Goal: Contribute content: Add original content to the website for others to see

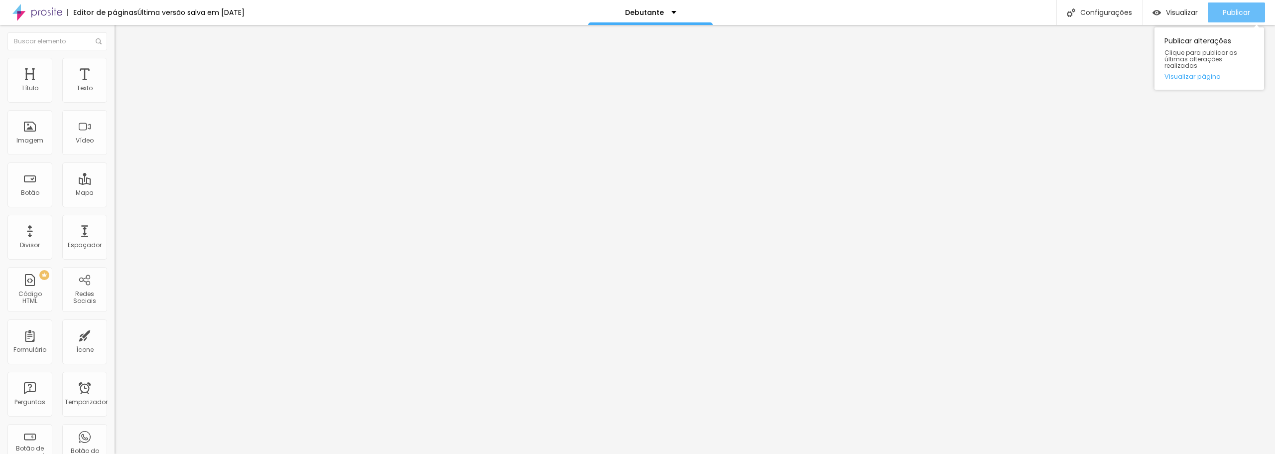
click at [1241, 13] on font "Publicar" at bounding box center [1235, 12] width 27 height 10
click at [666, 21] on div "Debutante" at bounding box center [661, 12] width 124 height 25
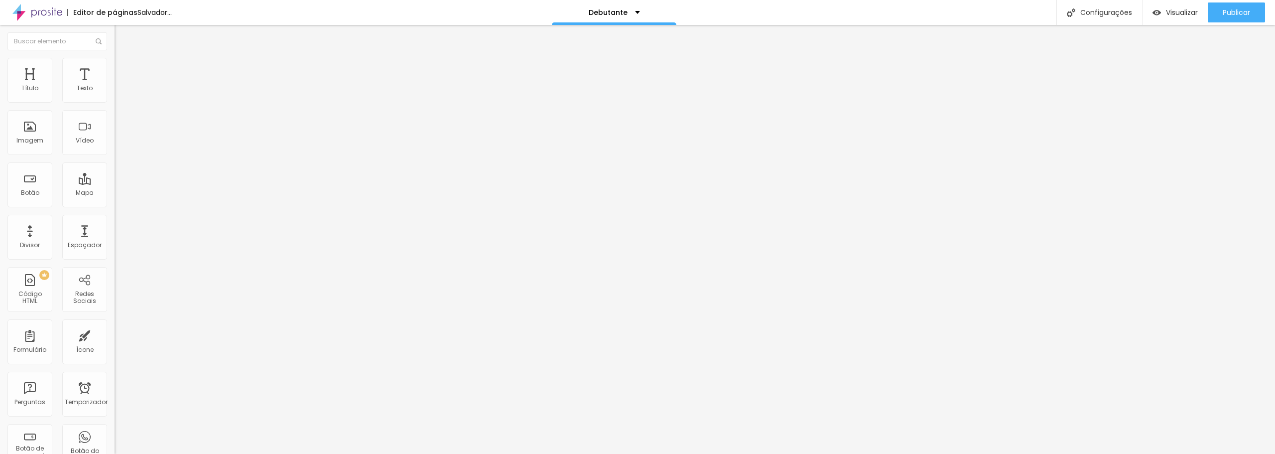
click at [115, 65] on li "Estilo" at bounding box center [172, 63] width 115 height 10
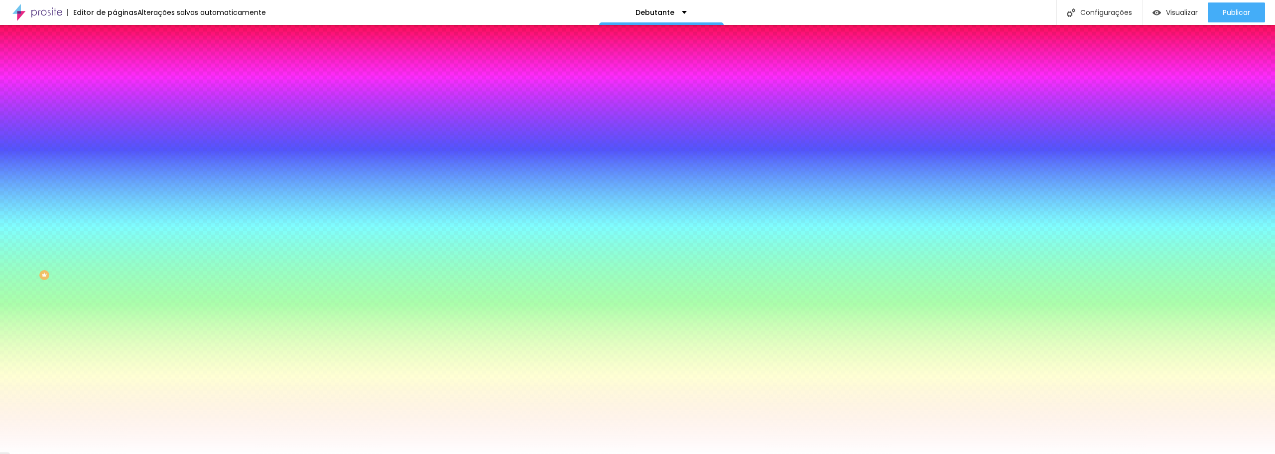
click at [115, 57] on img at bounding box center [119, 52] width 9 height 9
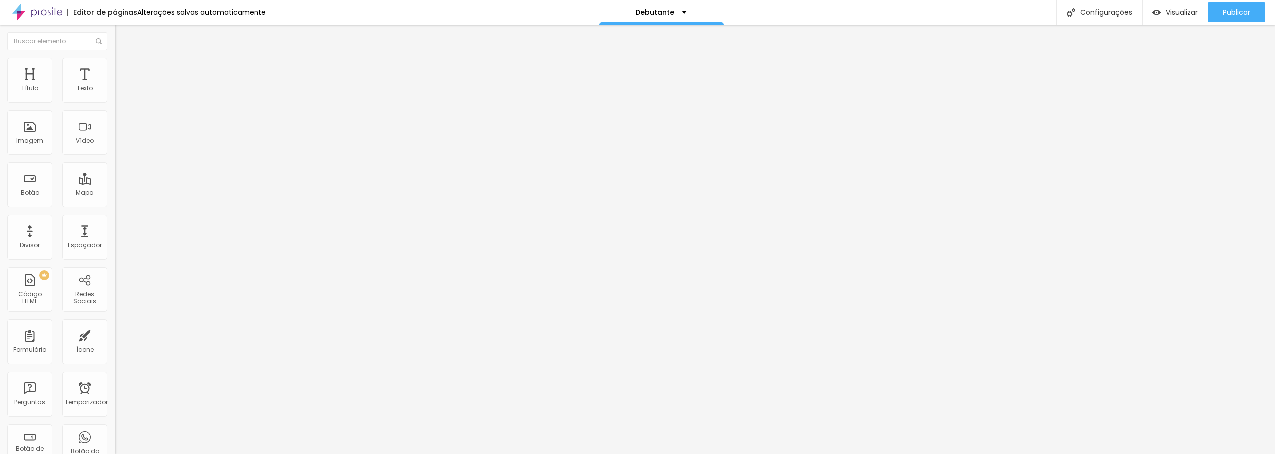
click at [122, 35] on img "button" at bounding box center [126, 36] width 8 height 8
click at [120, 86] on font "Adicionar imagem" at bounding box center [149, 81] width 58 height 8
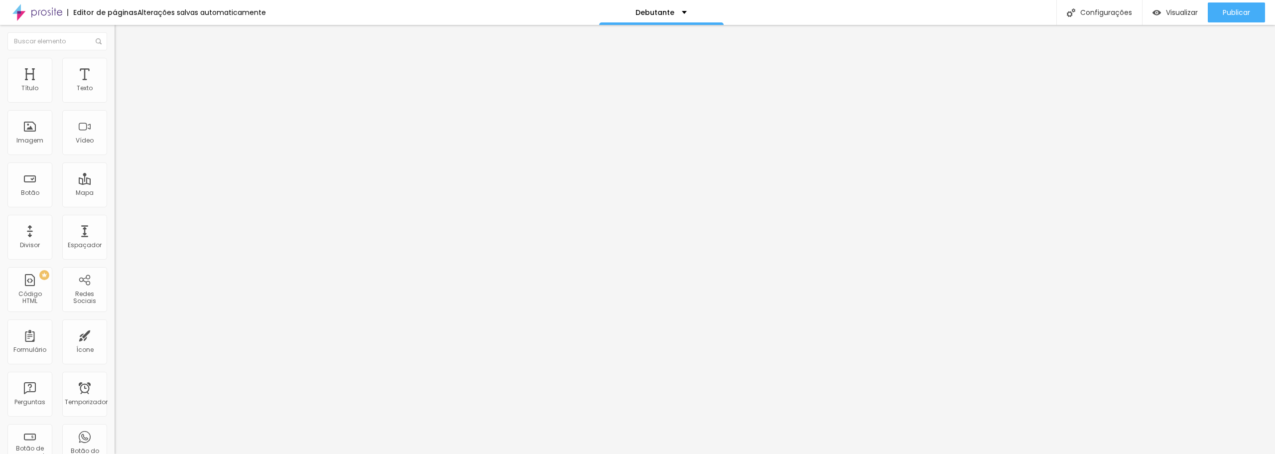
click at [115, 66] on li "Estilo" at bounding box center [172, 63] width 115 height 10
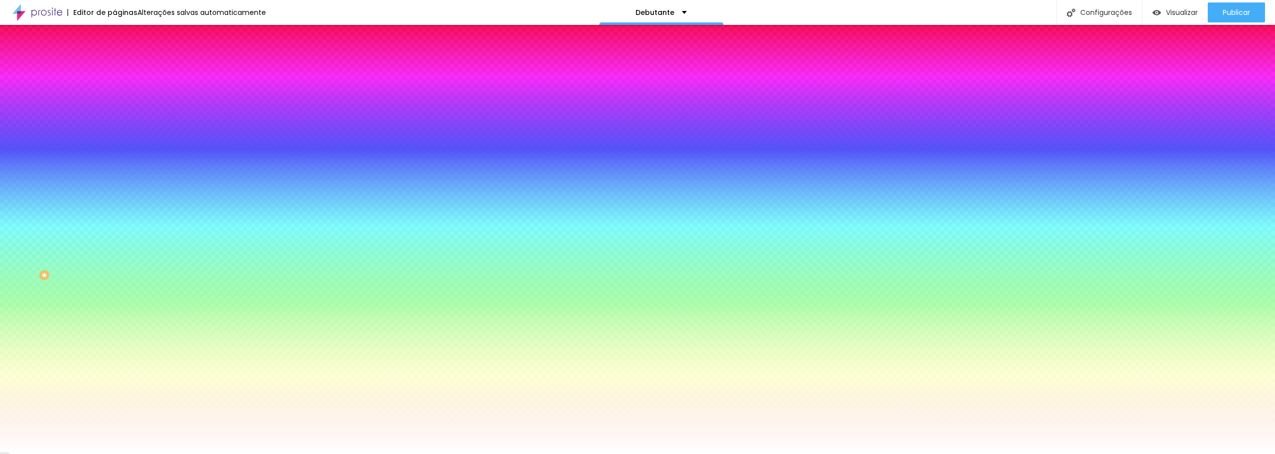
click at [120, 92] on font "Adicionar imagem" at bounding box center [149, 87] width 58 height 8
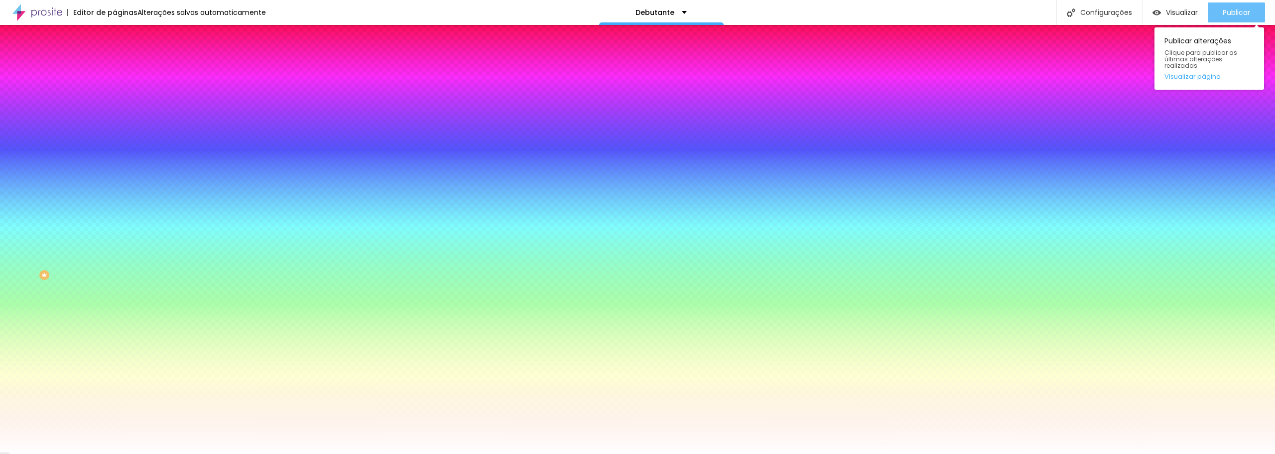
click at [1243, 10] on font "Publicar" at bounding box center [1235, 12] width 27 height 10
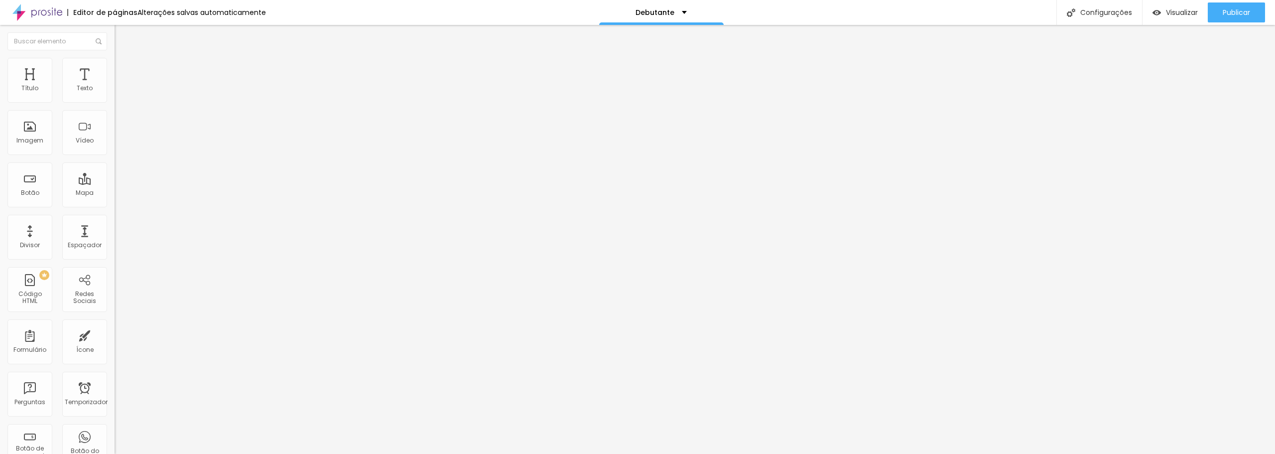
click at [115, 200] on font "Instagram" at bounding box center [131, 204] width 33 height 8
click at [115, 339] on input "[URL][DOMAIN_NAME]" at bounding box center [174, 344] width 119 height 10
paste input "villa15estudio"
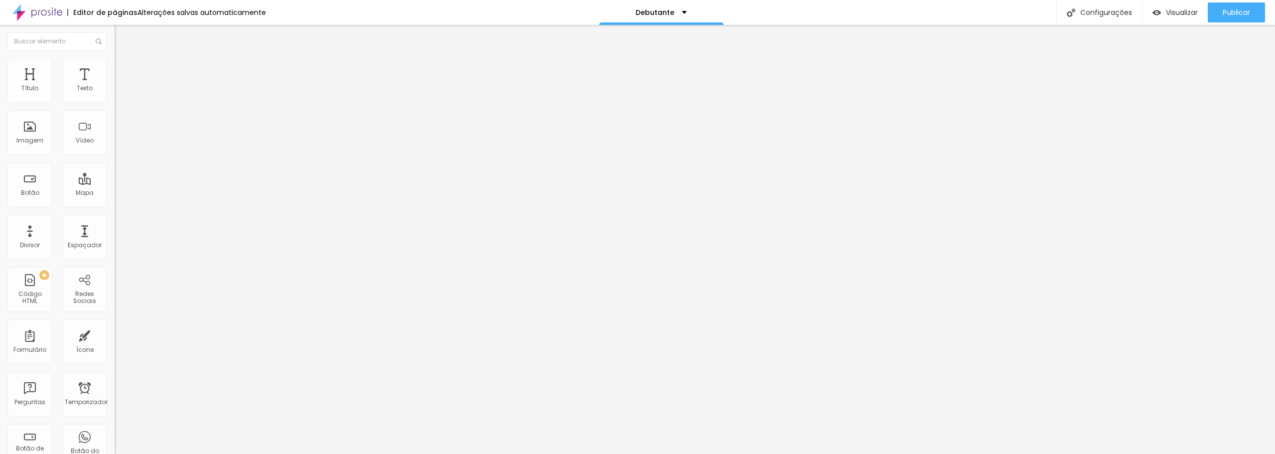
scroll to position [0, 52]
type input "[URL][DOMAIN_NAME]"
click at [115, 348] on div "Editar nulo Conteúdo Estilo Avançado Instagram Rede social Instagram Endereço U…" at bounding box center [172, 239] width 115 height 429
click at [115, 372] on div "WhatsApp" at bounding box center [172, 440] width 115 height 137
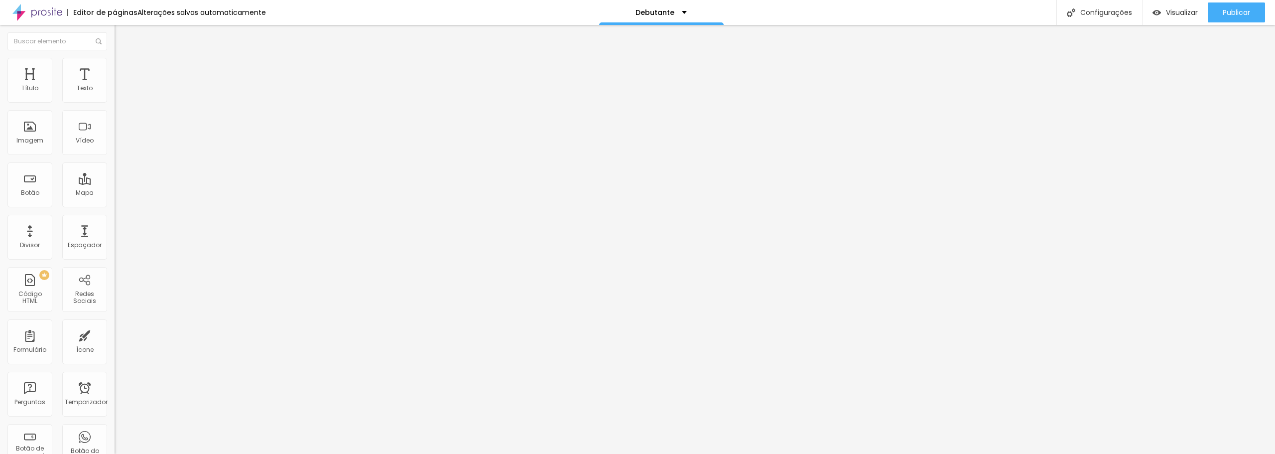
click at [1255, 13] on button "Publicar" at bounding box center [1235, 12] width 57 height 20
click at [1228, 14] on font "Publicar" at bounding box center [1235, 12] width 27 height 10
